Goal: Task Accomplishment & Management: Manage account settings

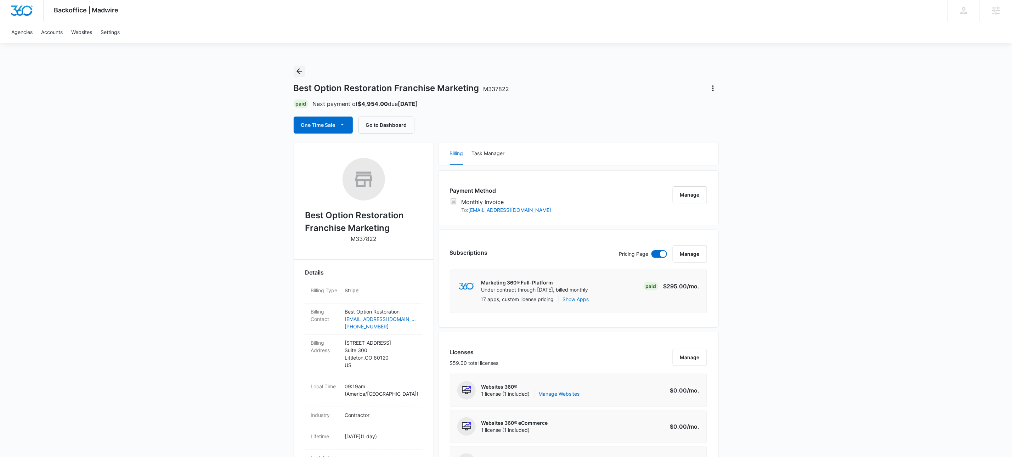
click at [301, 70] on icon "Back" at bounding box center [299, 71] width 8 height 8
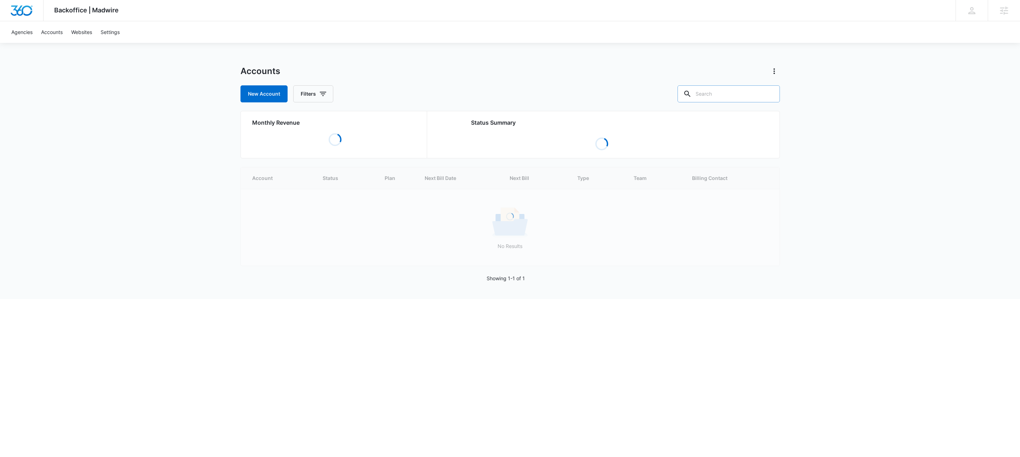
click at [751, 91] on input "text" at bounding box center [728, 93] width 102 height 17
type input "m329347"
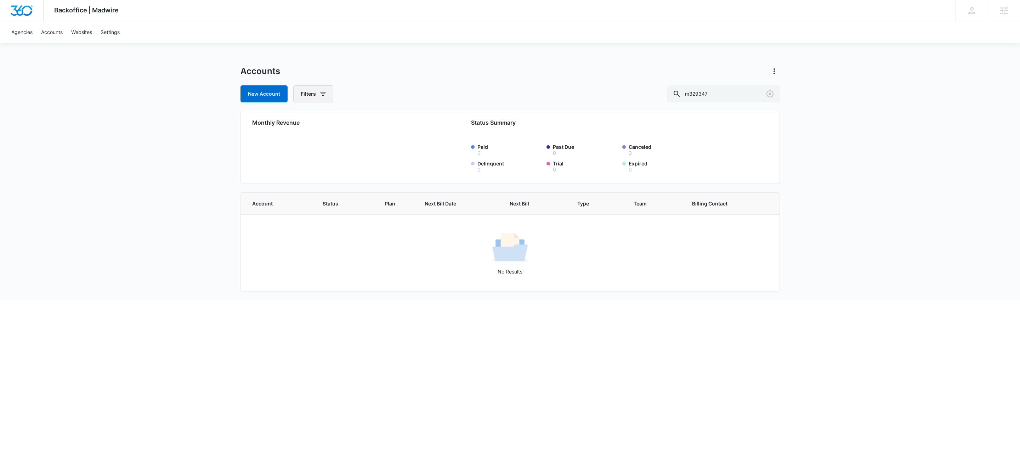
drag, startPoint x: 322, startPoint y: 91, endPoint x: 325, endPoint y: 93, distance: 3.8
click at [322, 91] on icon "button" at bounding box center [323, 94] width 8 height 8
click at [376, 120] on icon "Show Agency filters" at bounding box center [378, 119] width 8 height 8
drag, startPoint x: 338, startPoint y: 143, endPoint x: 343, endPoint y: 140, distance: 5.2
click at [338, 143] on label "Search All Agencies" at bounding box center [342, 142] width 81 height 7
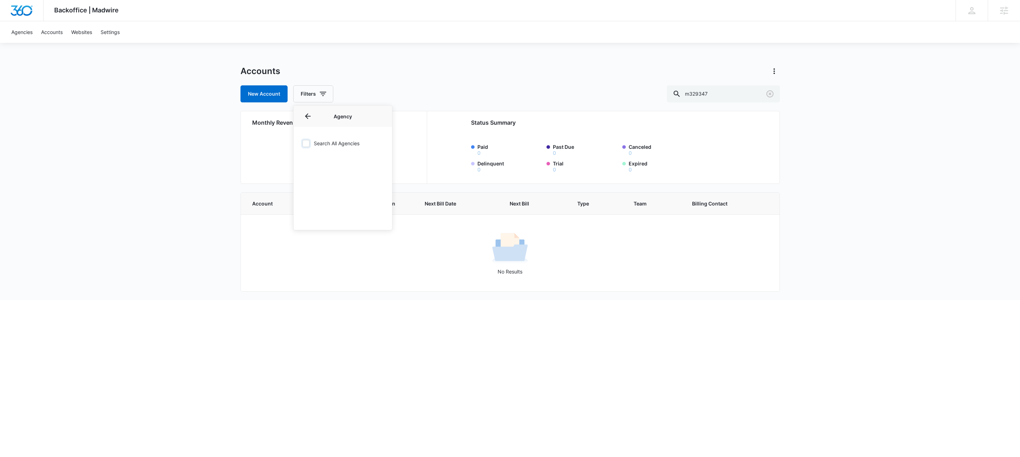
click at [302, 143] on input "Search All Agencies" at bounding box center [302, 143] width 0 height 0
checkbox input "true"
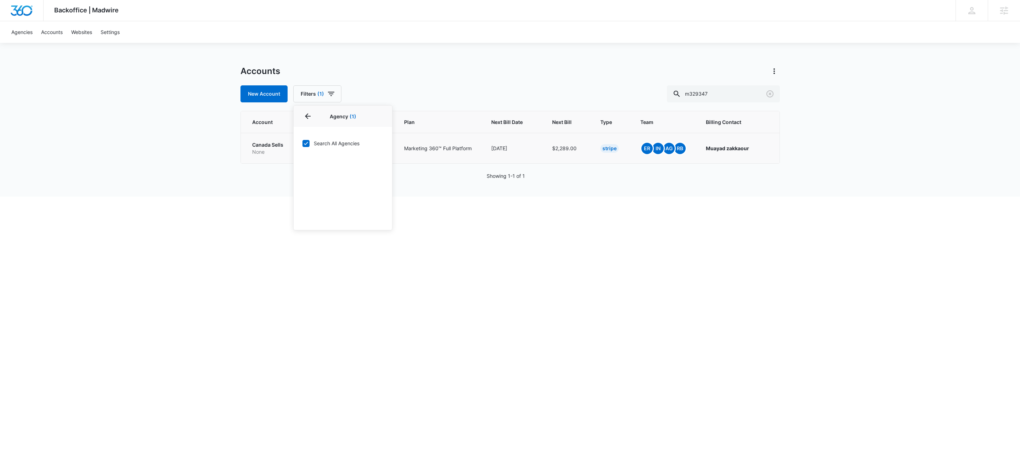
click at [272, 142] on p "Canada Sells" at bounding box center [268, 144] width 33 height 7
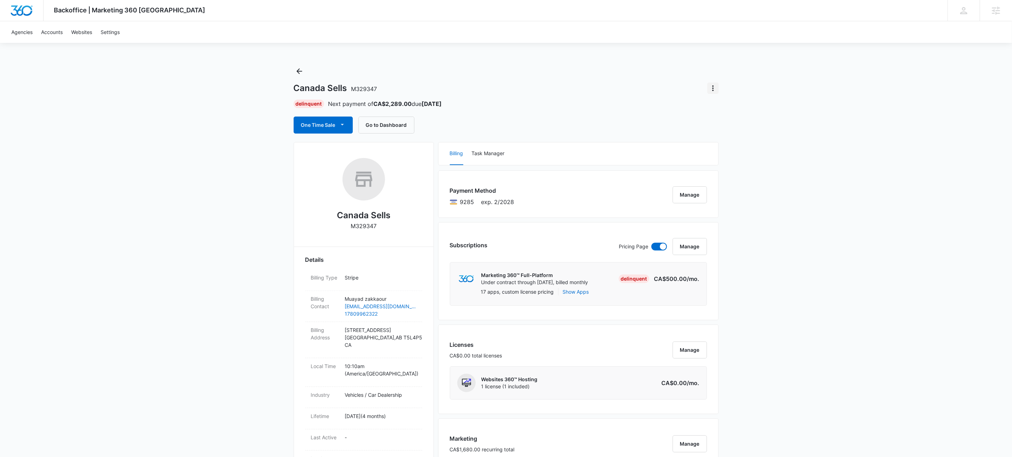
click at [710, 86] on icon "Actions" at bounding box center [712, 88] width 8 height 8
click at [735, 129] on div "Close Account" at bounding box center [733, 129] width 35 height 5
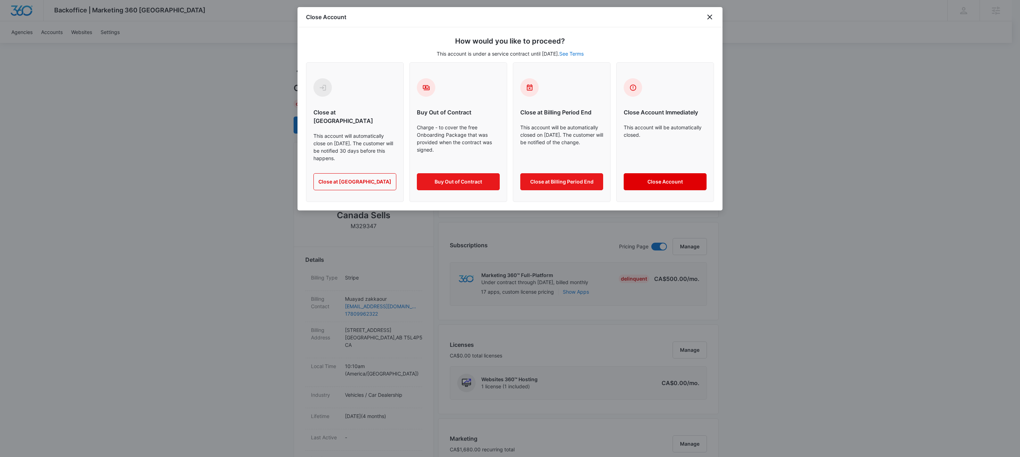
click at [668, 174] on button "Close Account" at bounding box center [664, 181] width 83 height 17
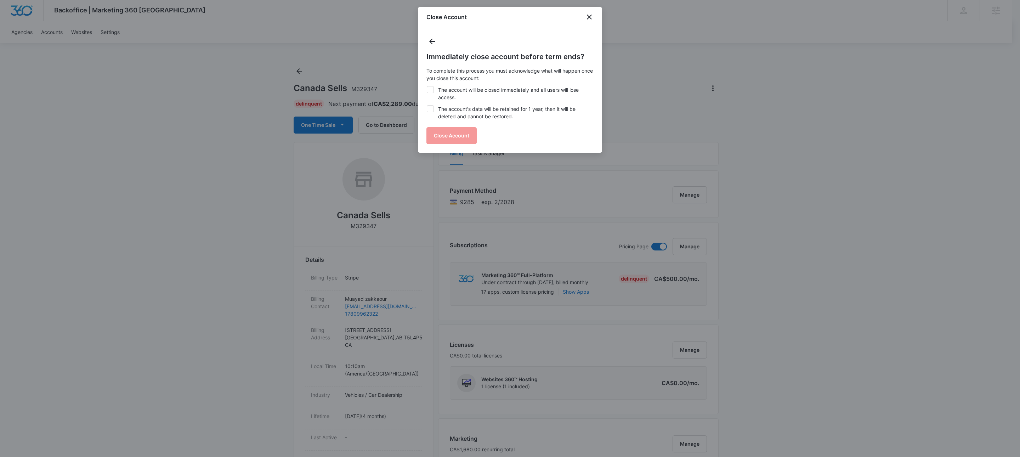
click at [457, 90] on label "The account will be closed immediately and all users will lose access." at bounding box center [509, 93] width 167 height 15
click at [427, 86] on input "The account will be closed immediately and all users will lose access." at bounding box center [426, 86] width 0 height 0
checkbox input "true"
click at [464, 112] on label "The account's data will be retained for 1 year, then it will be deleted and can…" at bounding box center [509, 112] width 167 height 15
click at [427, 106] on input "The account's data will be retained for 1 year, then it will be deleted and can…" at bounding box center [426, 105] width 0 height 0
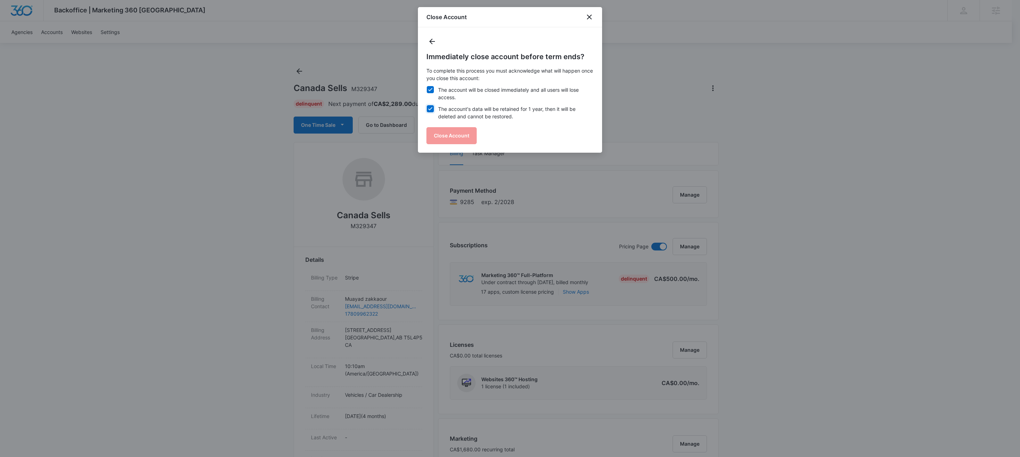
checkbox input "true"
click at [455, 134] on button "Close Account" at bounding box center [451, 135] width 50 height 17
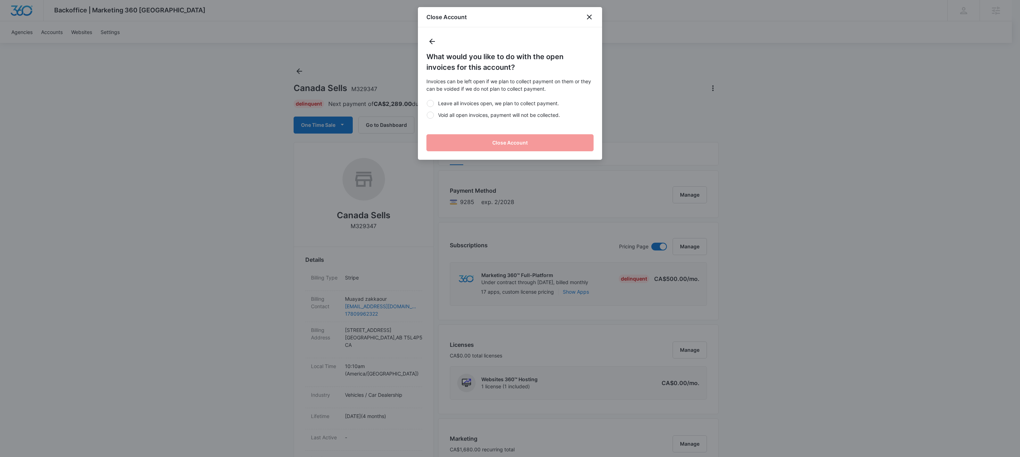
click at [452, 115] on label "Void all open invoices, payment will not be collected." at bounding box center [509, 114] width 167 height 7
click at [427, 115] on input "Void all open invoices, payment will not be collected." at bounding box center [426, 115] width 0 height 0
radio input "true"
click at [488, 151] on button "Close Account" at bounding box center [509, 142] width 167 height 17
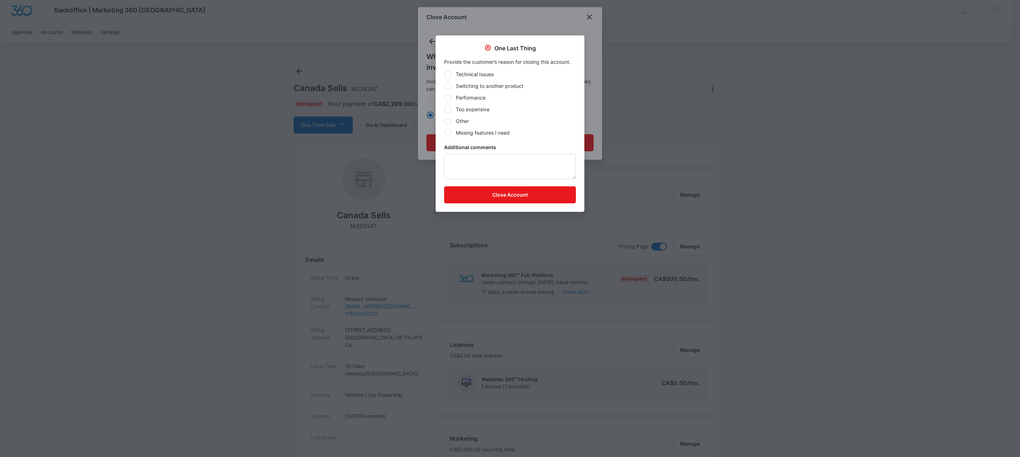
click at [461, 123] on label "Other" at bounding box center [510, 120] width 132 height 7
click at [444, 121] on input "Other" at bounding box center [444, 121] width 0 height 0
radio input "true"
click at [517, 201] on button "Close Account" at bounding box center [510, 194] width 132 height 17
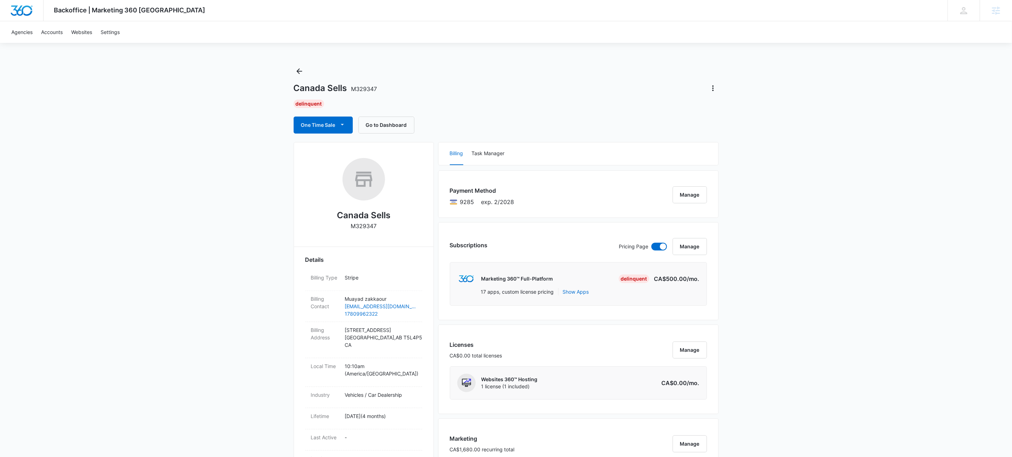
drag, startPoint x: 90, startPoint y: 131, endPoint x: 16, endPoint y: 6, distance: 145.4
